Goal: Task Accomplishment & Management: Use online tool/utility

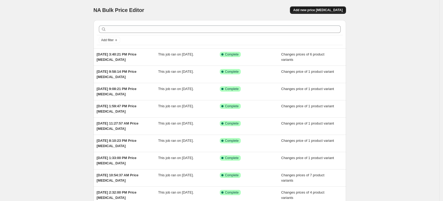
click at [324, 11] on span "Add new price [MEDICAL_DATA]" at bounding box center [317, 10] width 49 height 4
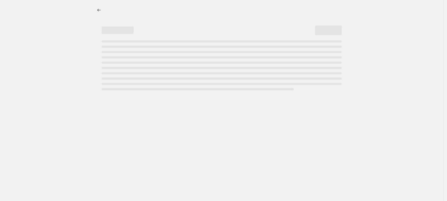
click at [324, 11] on div at bounding box center [221, 9] width 253 height 7
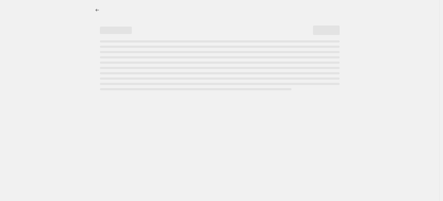
select select "percentage"
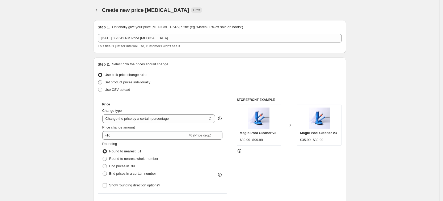
click at [145, 86] on label "Set product prices individually" at bounding box center [124, 82] width 53 height 7
click at [98, 81] on input "Set product prices individually" at bounding box center [98, 80] width 0 height 0
radio input "true"
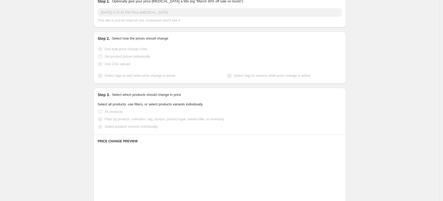
scroll to position [33, 0]
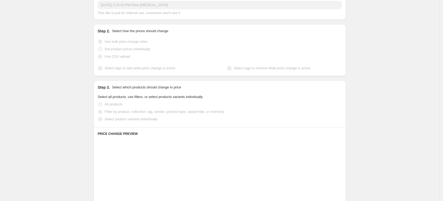
click at [150, 122] on span "Select product variants individually" at bounding box center [131, 119] width 53 height 5
click at [98, 117] on input "Select product variants individually" at bounding box center [98, 117] width 0 height 0
radio input "true"
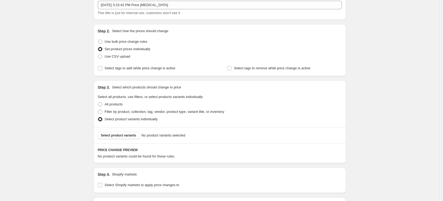
click at [129, 131] on div "Select product variants No product variants selected" at bounding box center [220, 135] width 253 height 16
click at [130, 137] on span "Select product variants" at bounding box center [118, 135] width 35 height 4
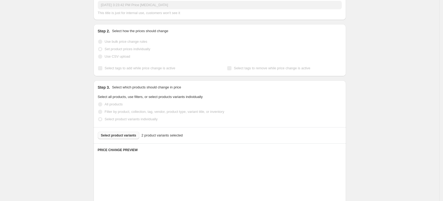
scroll to position [166, 0]
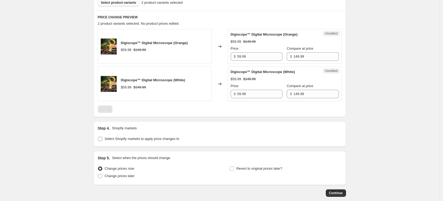
click at [136, 140] on span "Select Shopify markets to apply price changes to" at bounding box center [142, 139] width 75 height 4
click at [102, 140] on input "Select Shopify markets to apply price changes to" at bounding box center [100, 139] width 4 height 4
checkbox input "true"
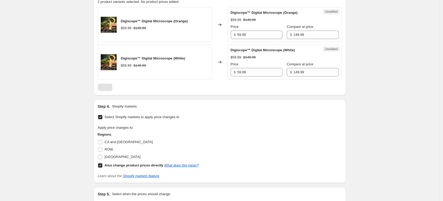
scroll to position [199, 0]
